Goal: Information Seeking & Learning: Learn about a topic

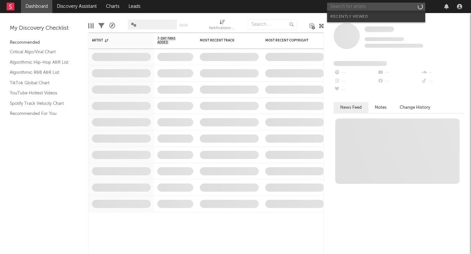
click at [359, 7] on input "text" at bounding box center [376, 7] width 98 height 8
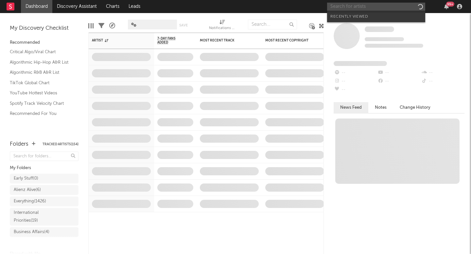
type input "n"
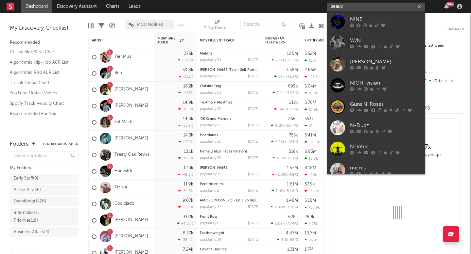
type input "beaux"
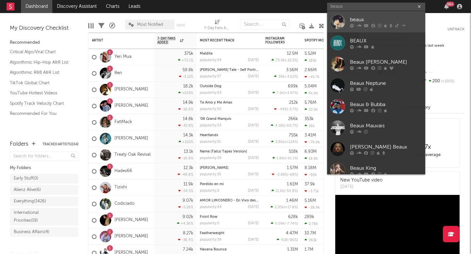
click at [368, 20] on div "beaux" at bounding box center [386, 20] width 72 height 8
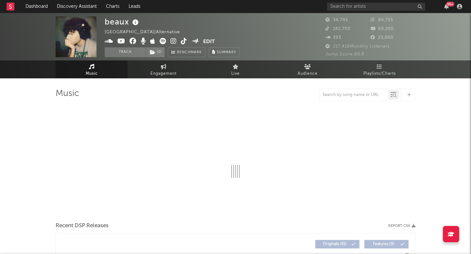
select select "6m"
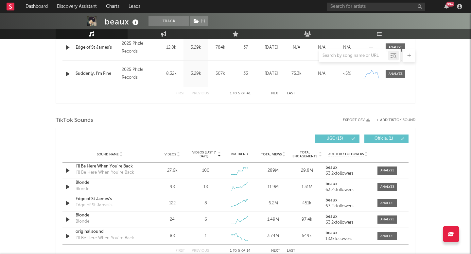
scroll to position [383, 0]
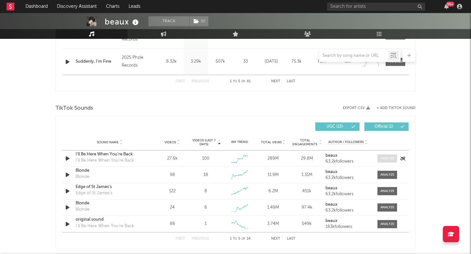
click at [390, 161] on div at bounding box center [387, 158] width 14 height 5
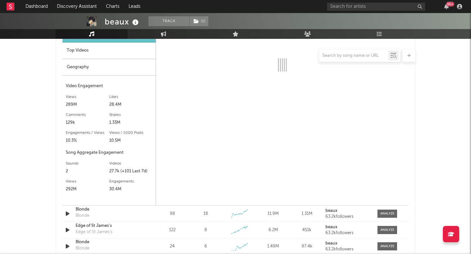
scroll to position [525, 0]
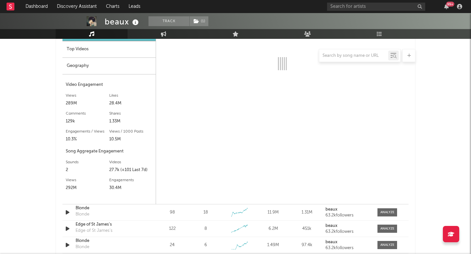
select select "6m"
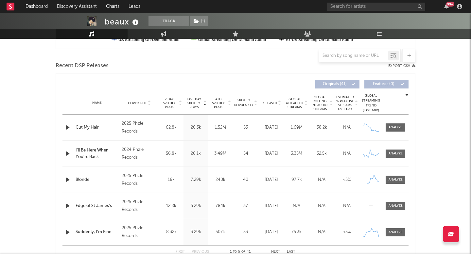
scroll to position [0, 0]
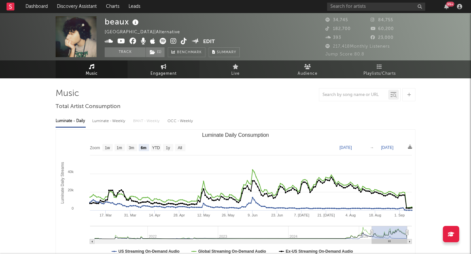
click at [167, 74] on span "Engagement" at bounding box center [163, 74] width 26 height 8
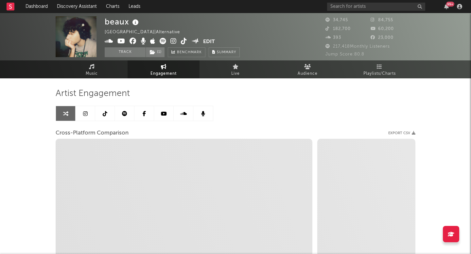
select select "1w"
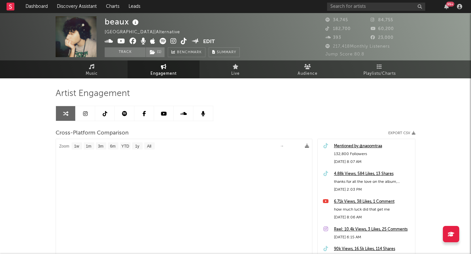
select select "1m"
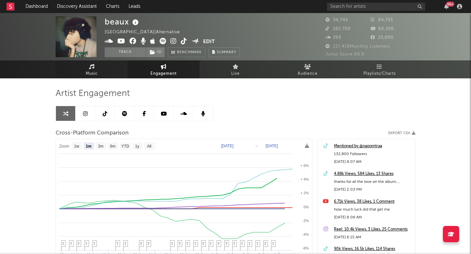
click at [88, 63] on link "Music" at bounding box center [92, 70] width 72 height 18
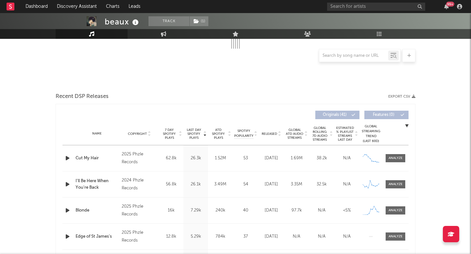
select select "6m"
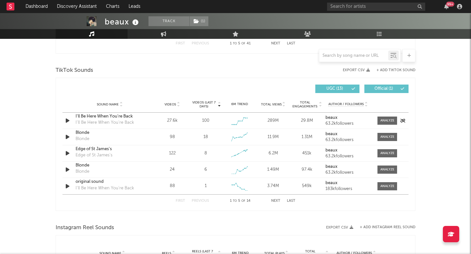
scroll to position [433, 0]
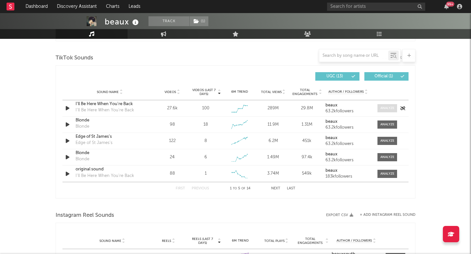
click at [390, 105] on span at bounding box center [387, 108] width 20 height 8
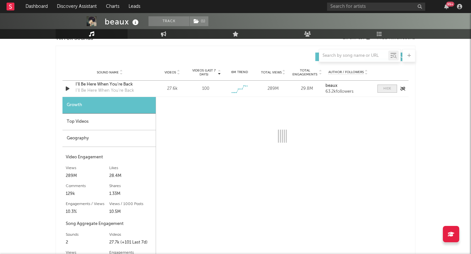
scroll to position [453, 0]
select select "6m"
